Goal: Task Accomplishment & Management: Manage account settings

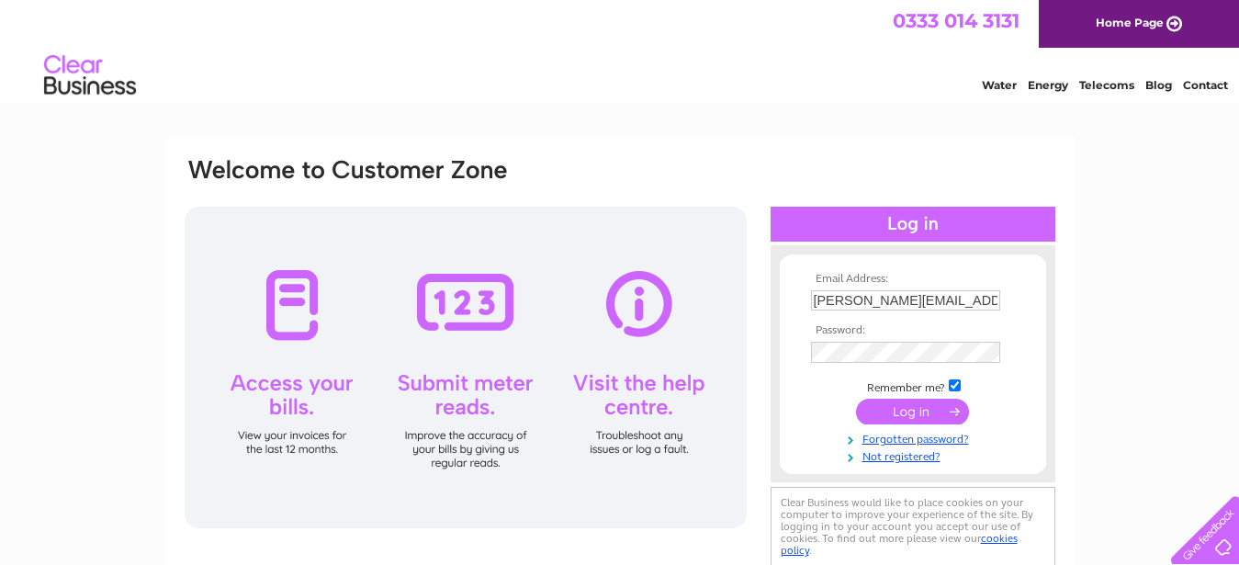
click at [883, 410] on input "submit" at bounding box center [912, 411] width 113 height 26
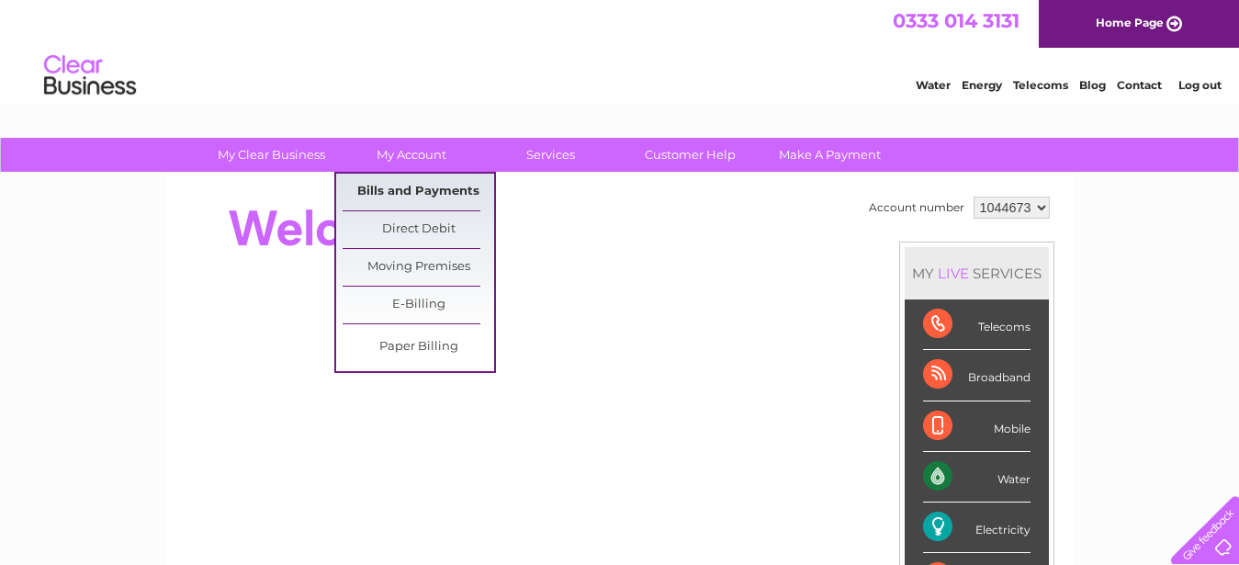
click at [404, 184] on link "Bills and Payments" at bounding box center [417, 192] width 151 height 37
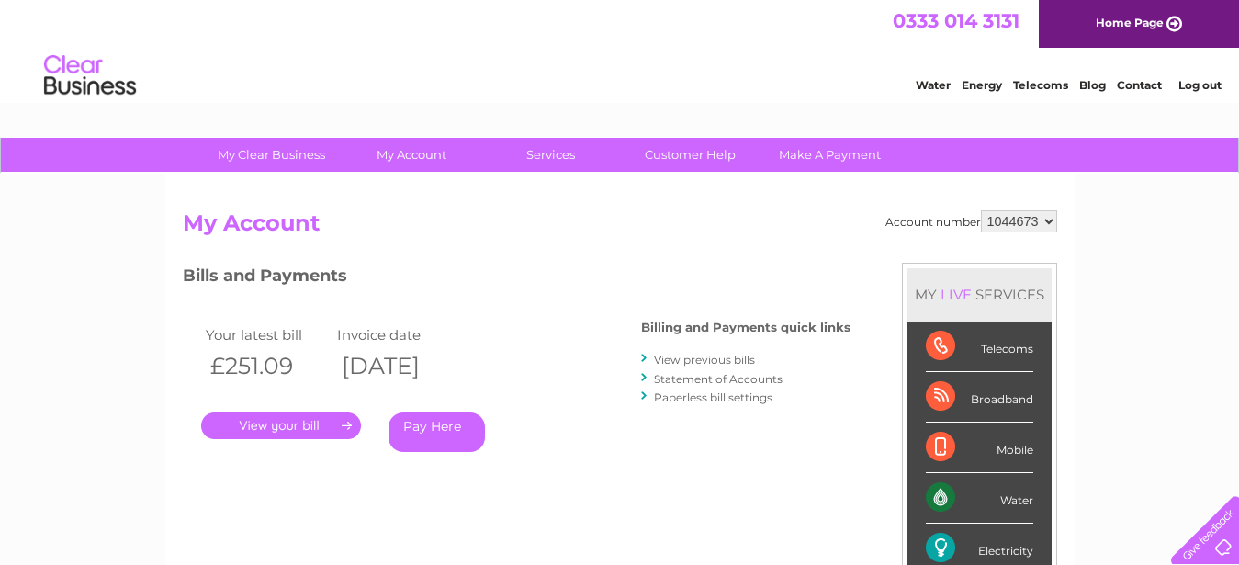
click at [298, 421] on link "." at bounding box center [281, 425] width 160 height 27
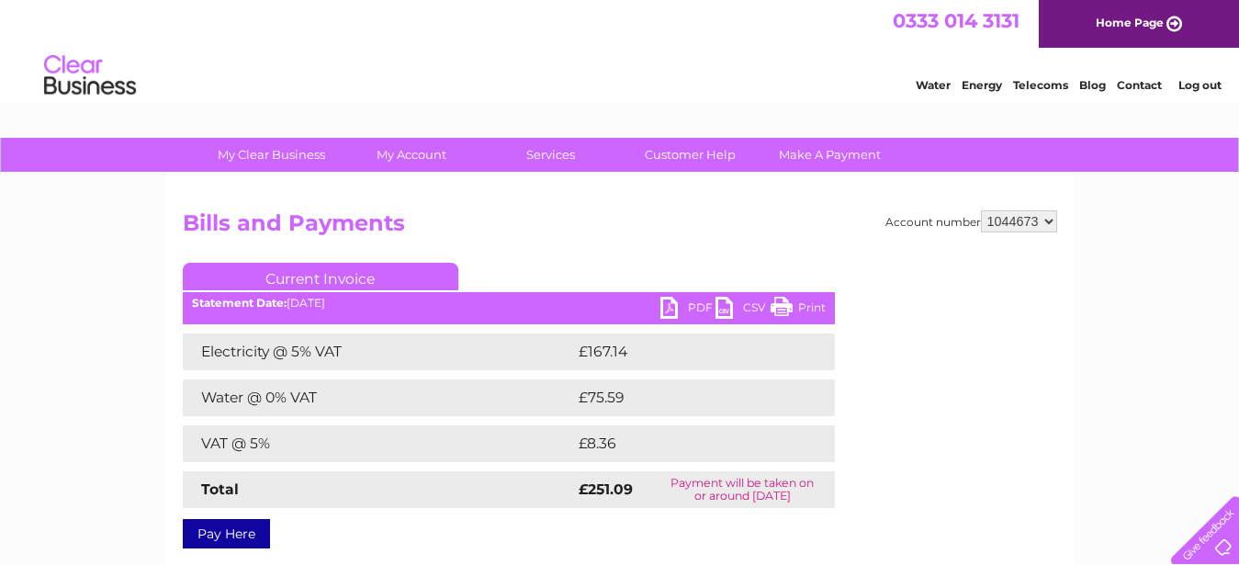
click at [703, 303] on link "PDF" at bounding box center [687, 310] width 55 height 27
